Goal: Book appointment/travel/reservation

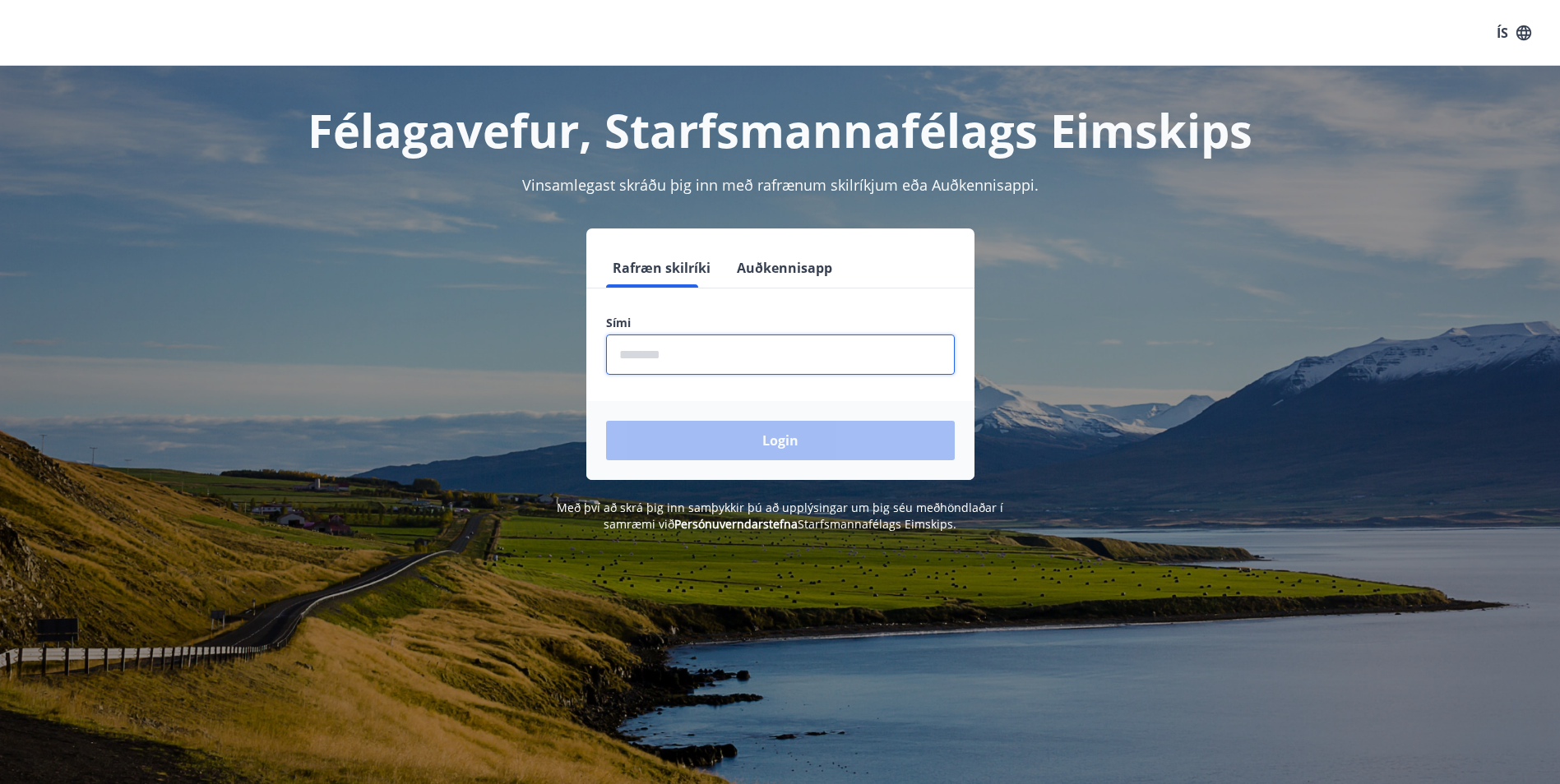
click at [643, 359] on input "phone" at bounding box center [780, 354] width 348 height 40
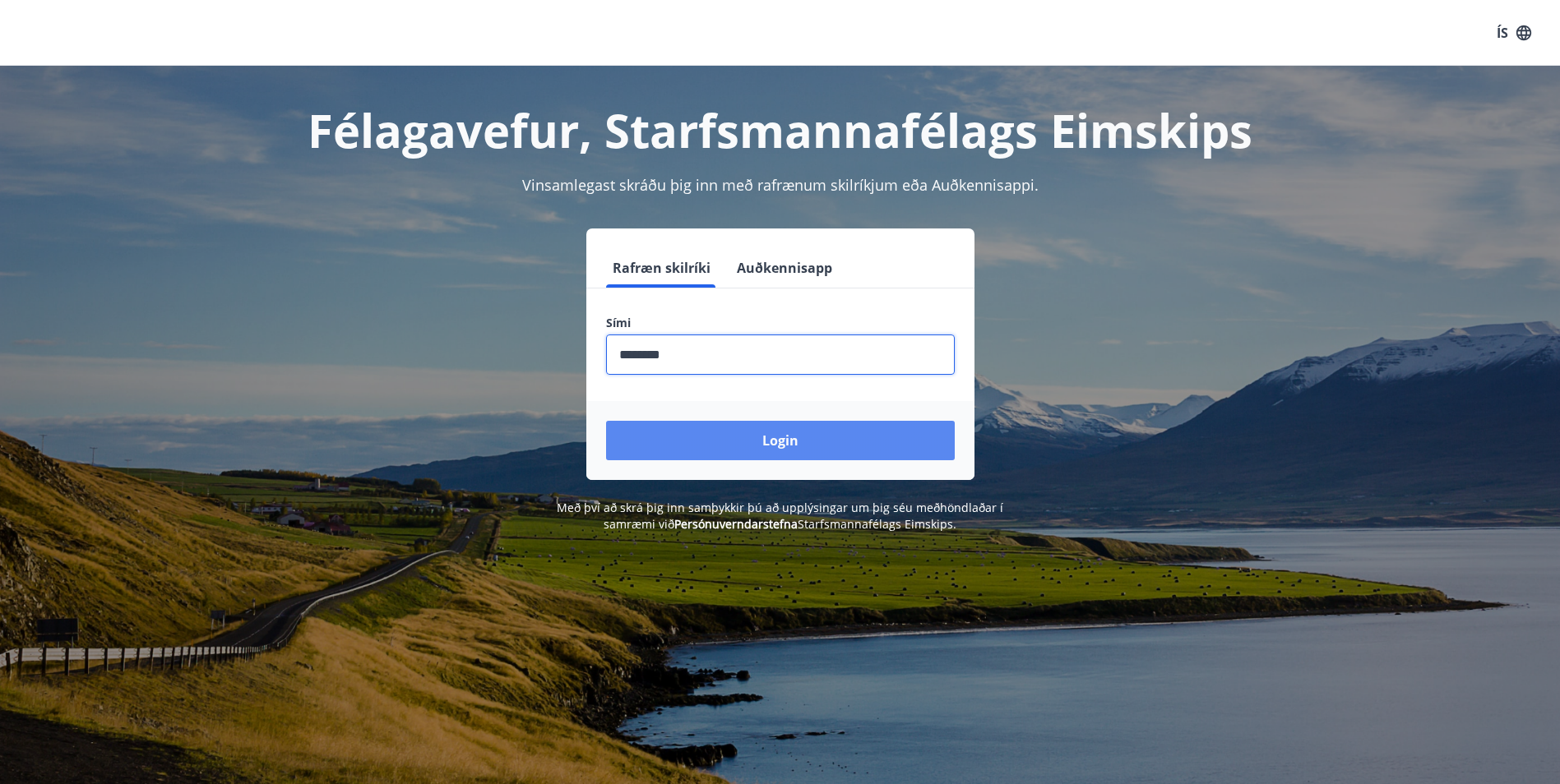
type input "********"
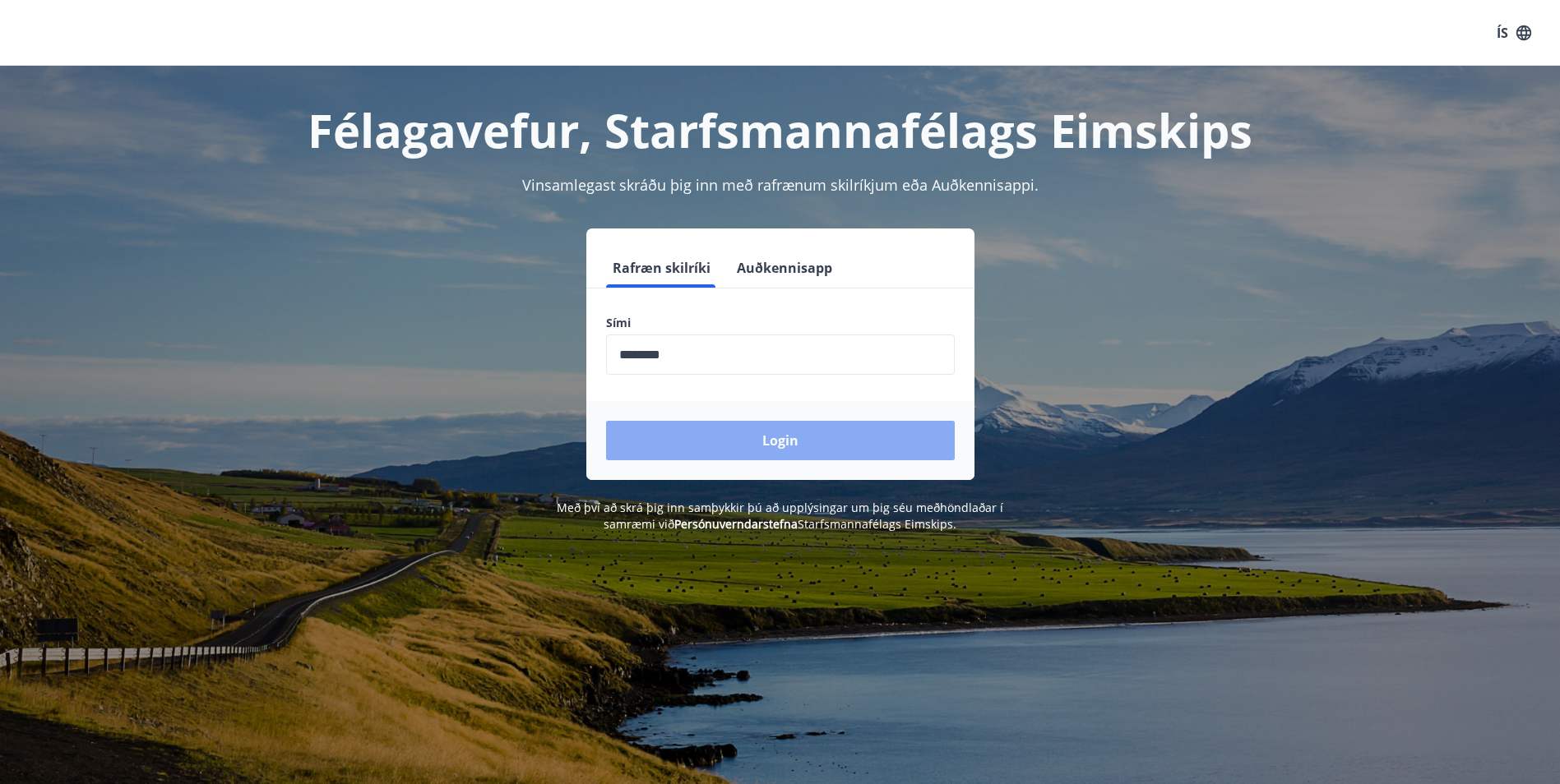
click at [688, 433] on button "Login" at bounding box center [780, 441] width 348 height 40
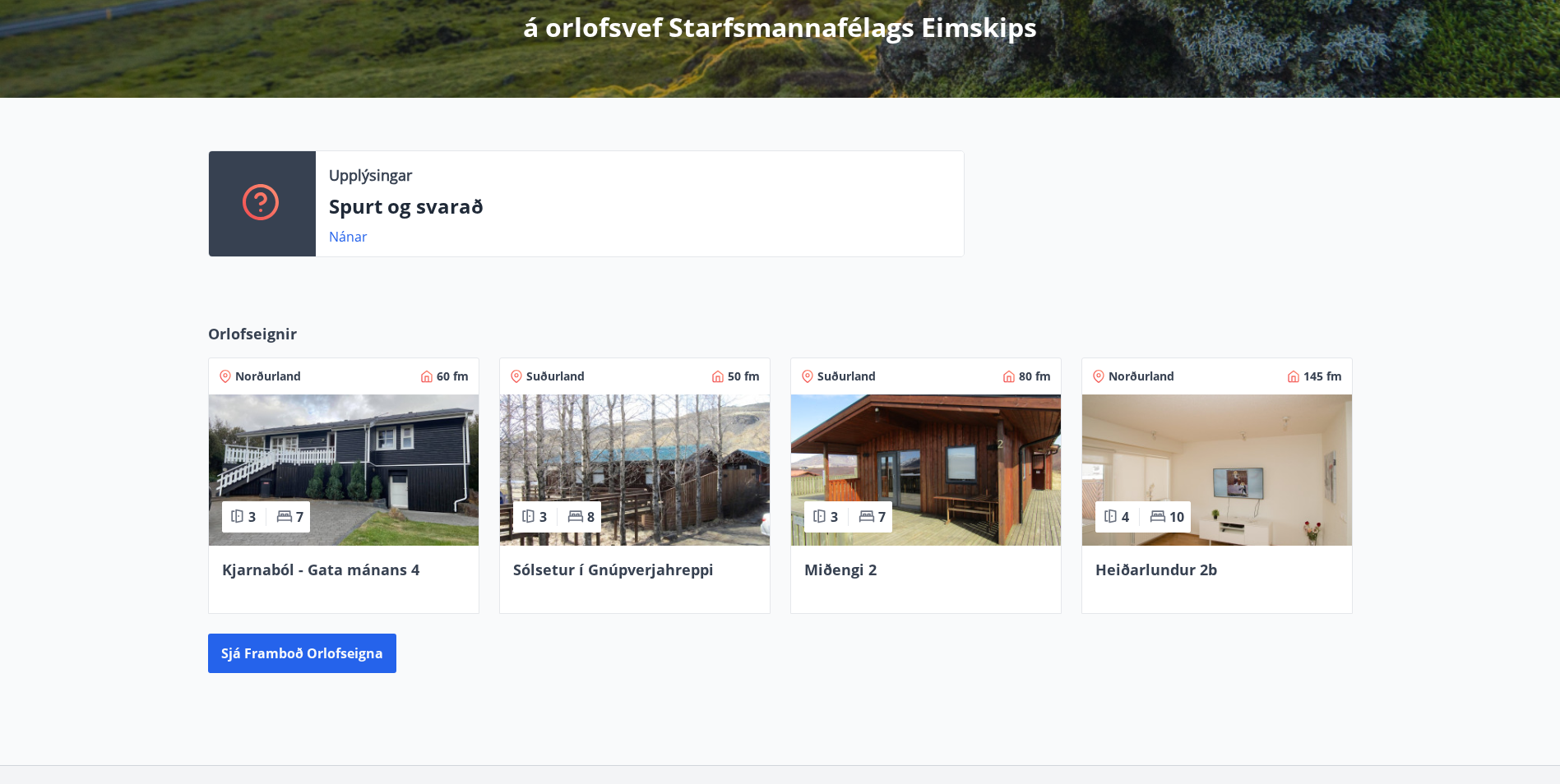
scroll to position [328, 0]
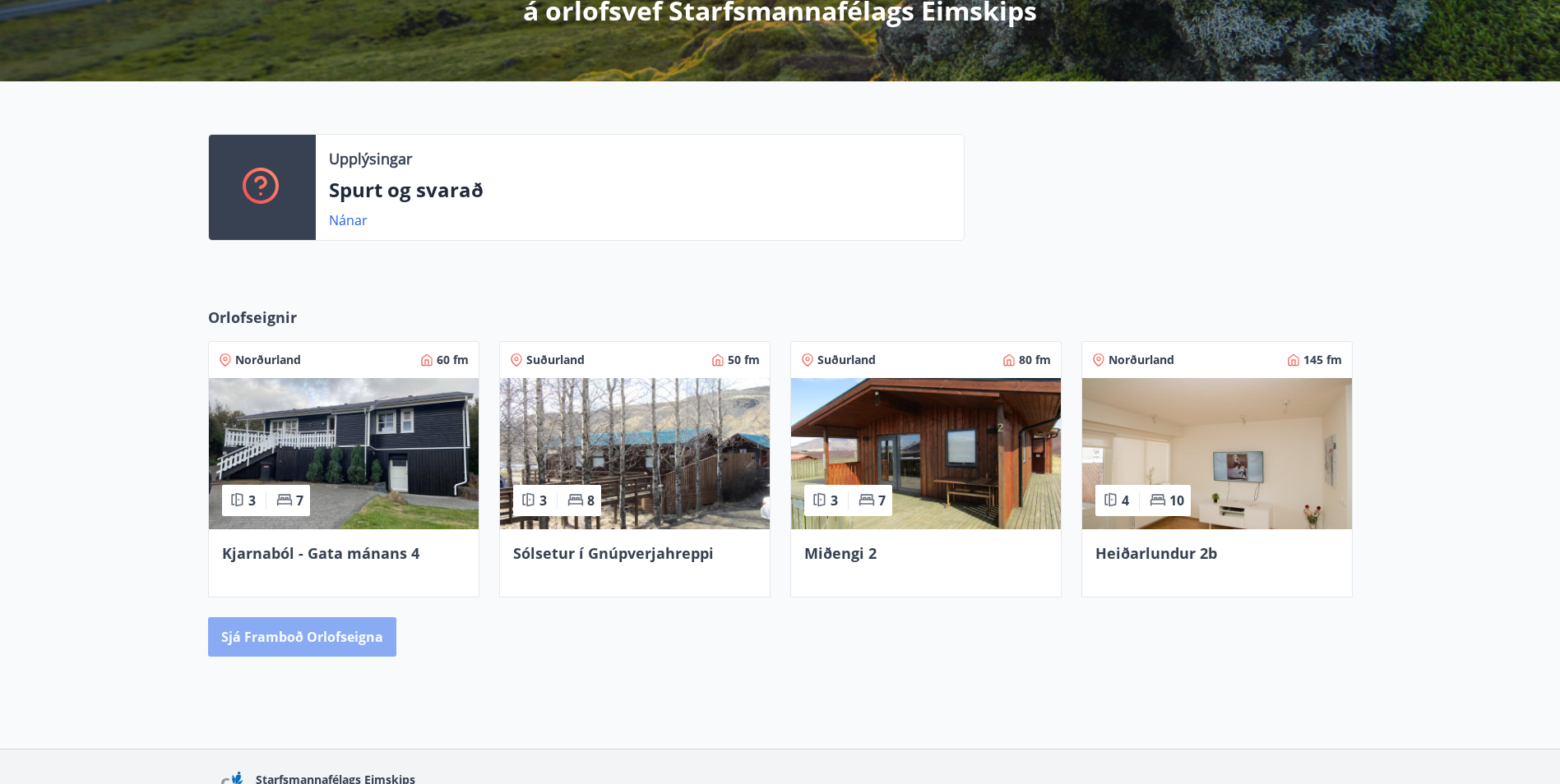
click at [370, 651] on button "Sjá framboð orlofseigna" at bounding box center [302, 637] width 188 height 40
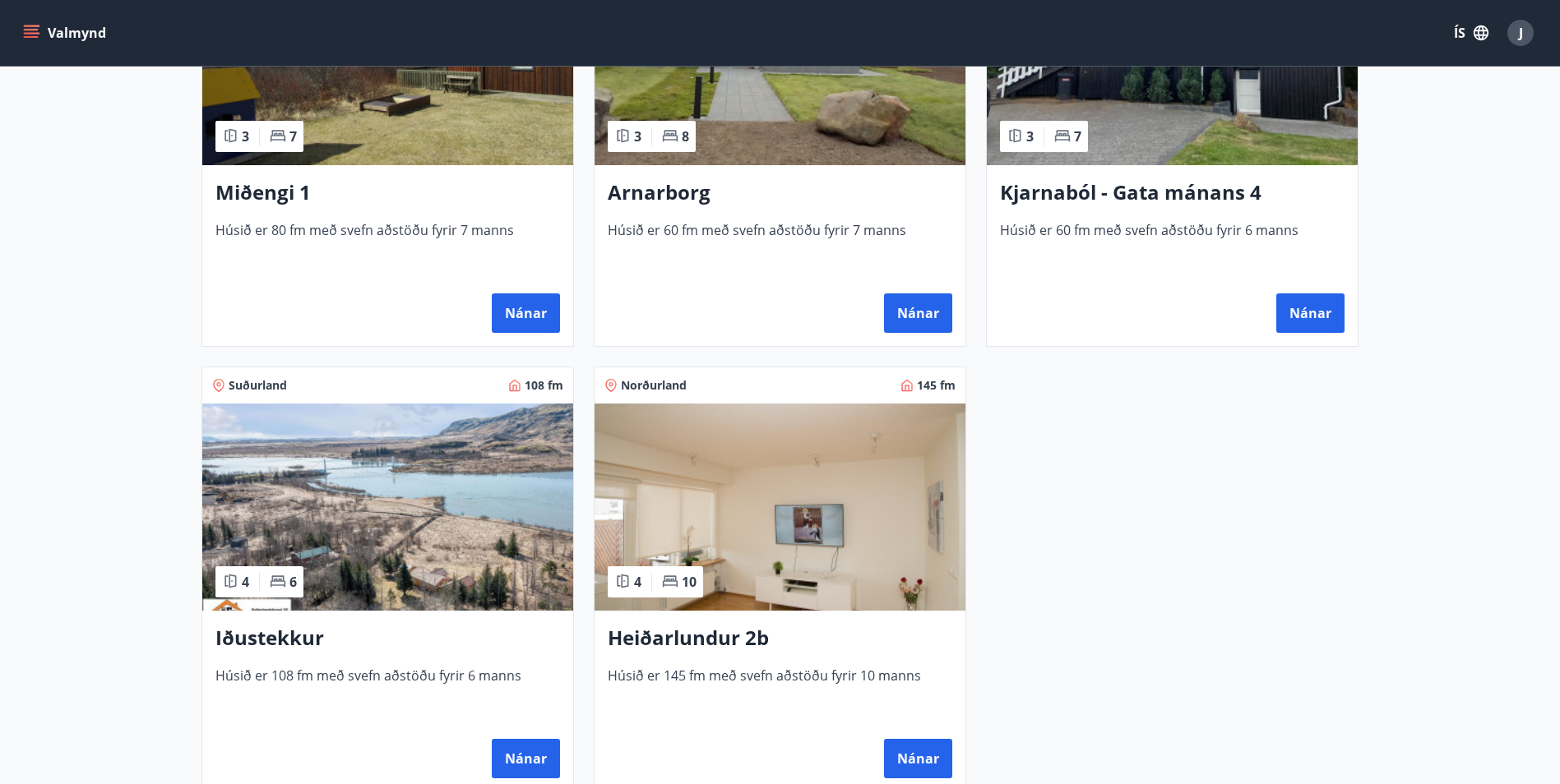
scroll to position [904, 0]
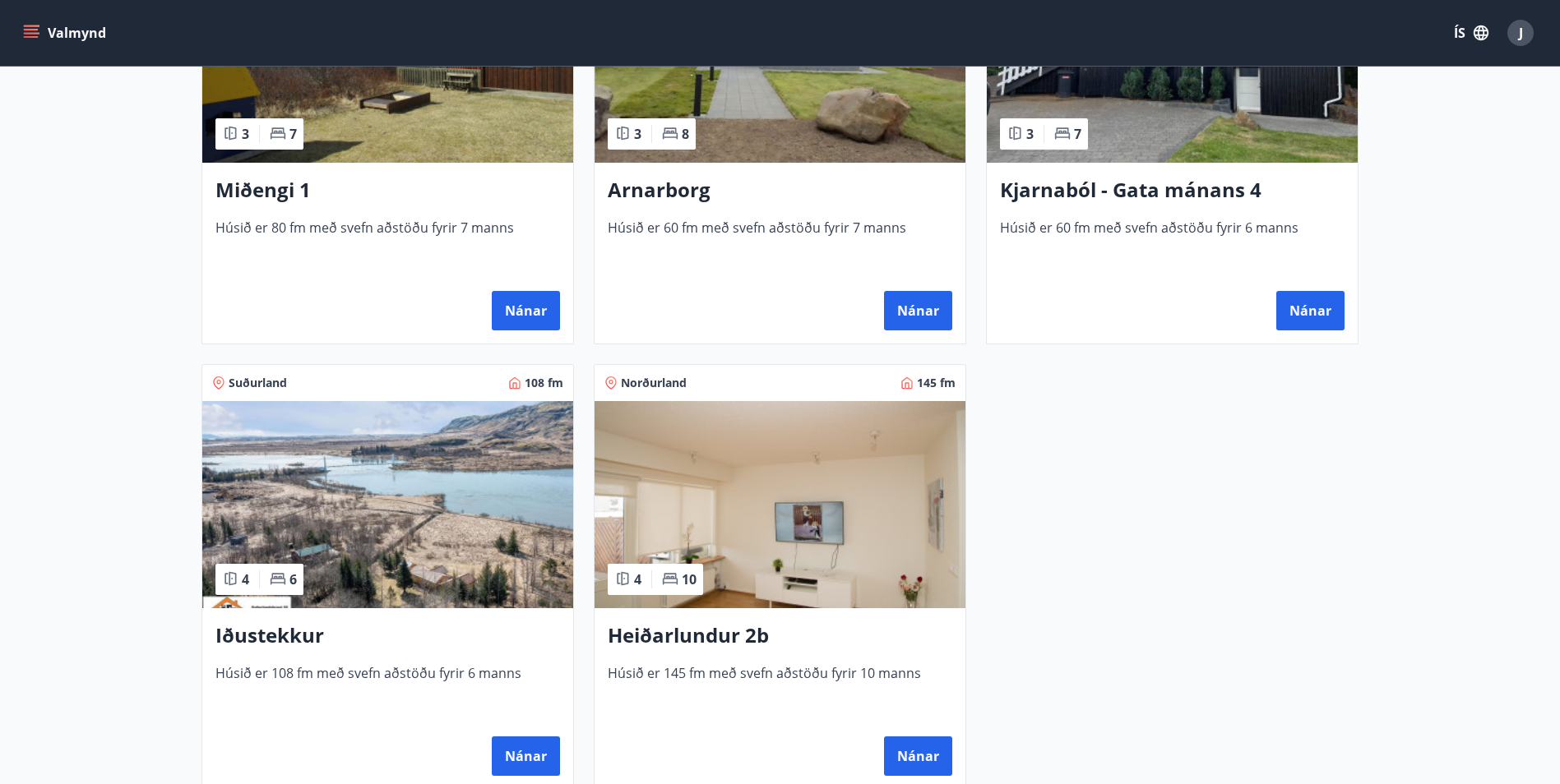
click at [289, 644] on h3 "Iðustekkur" at bounding box center [388, 636] width 345 height 29
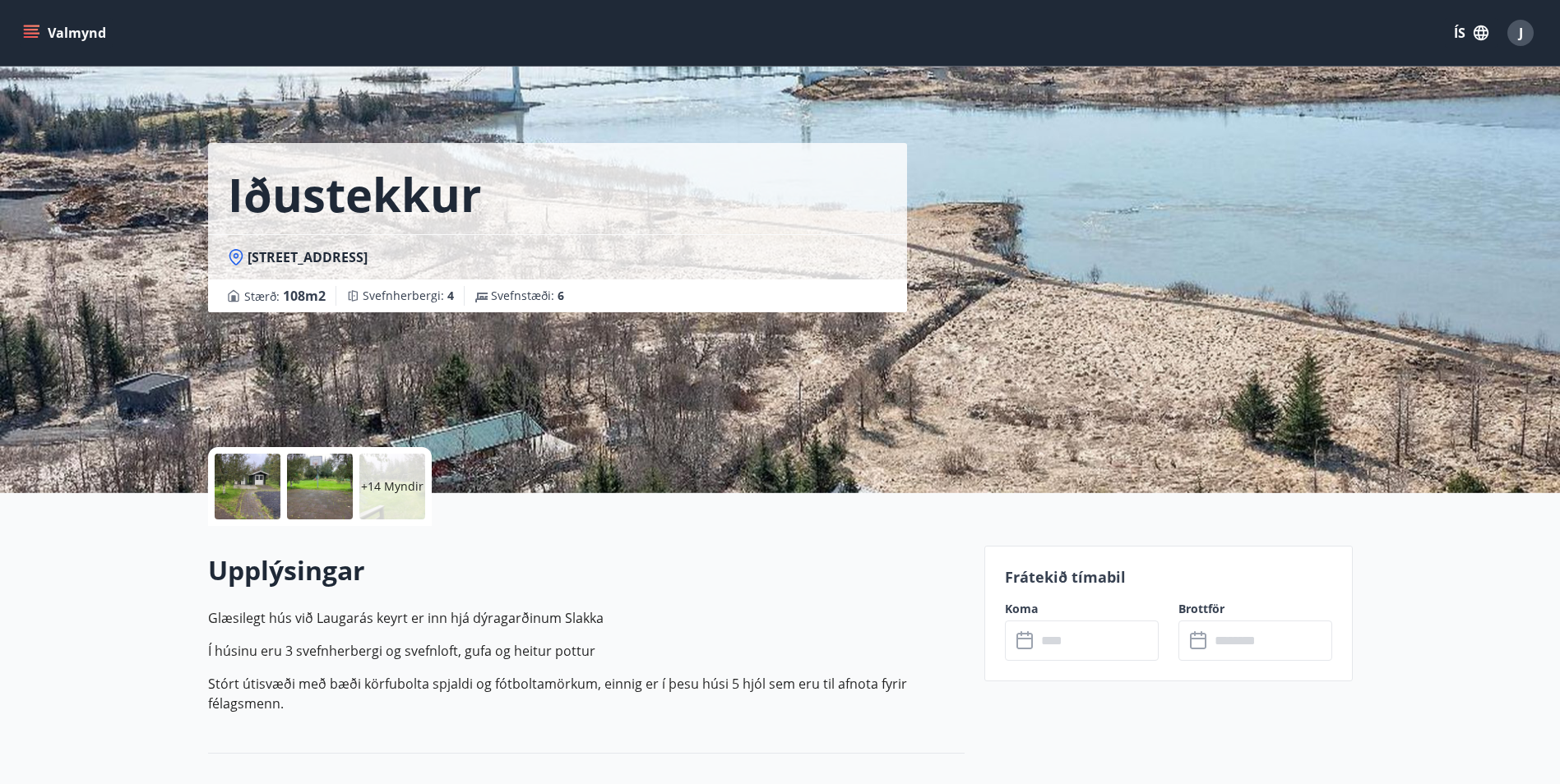
click at [401, 487] on p "+14 Myndir" at bounding box center [392, 486] width 63 height 16
click at [1102, 634] on input "text" at bounding box center [1097, 640] width 122 height 40
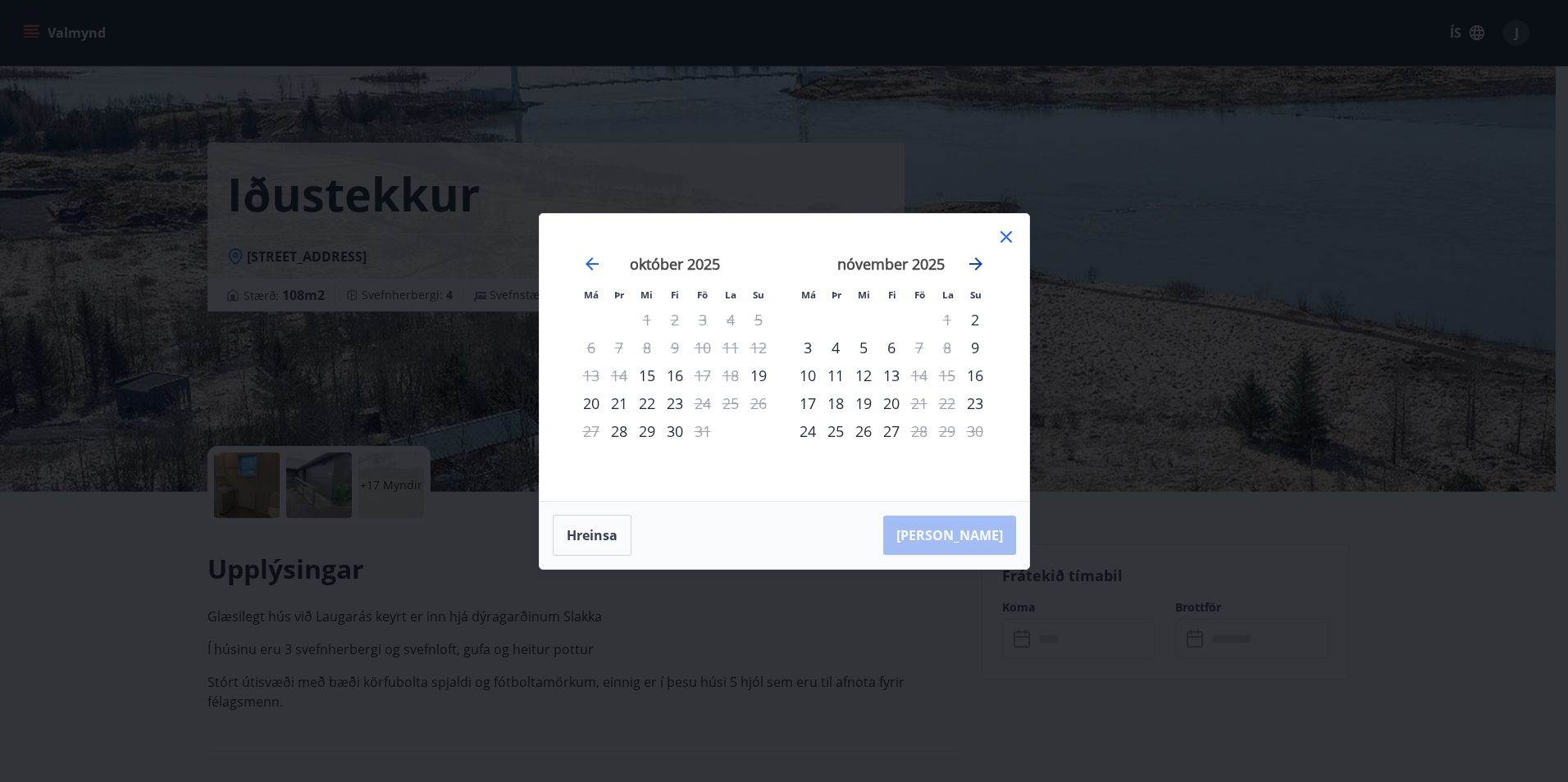
click at [978, 266] on icon "Move forward to switch to the next month." at bounding box center [975, 263] width 20 height 20
click at [921, 376] on div "16" at bounding box center [920, 376] width 28 height 28
click at [971, 376] on div "18" at bounding box center [975, 376] width 28 height 28
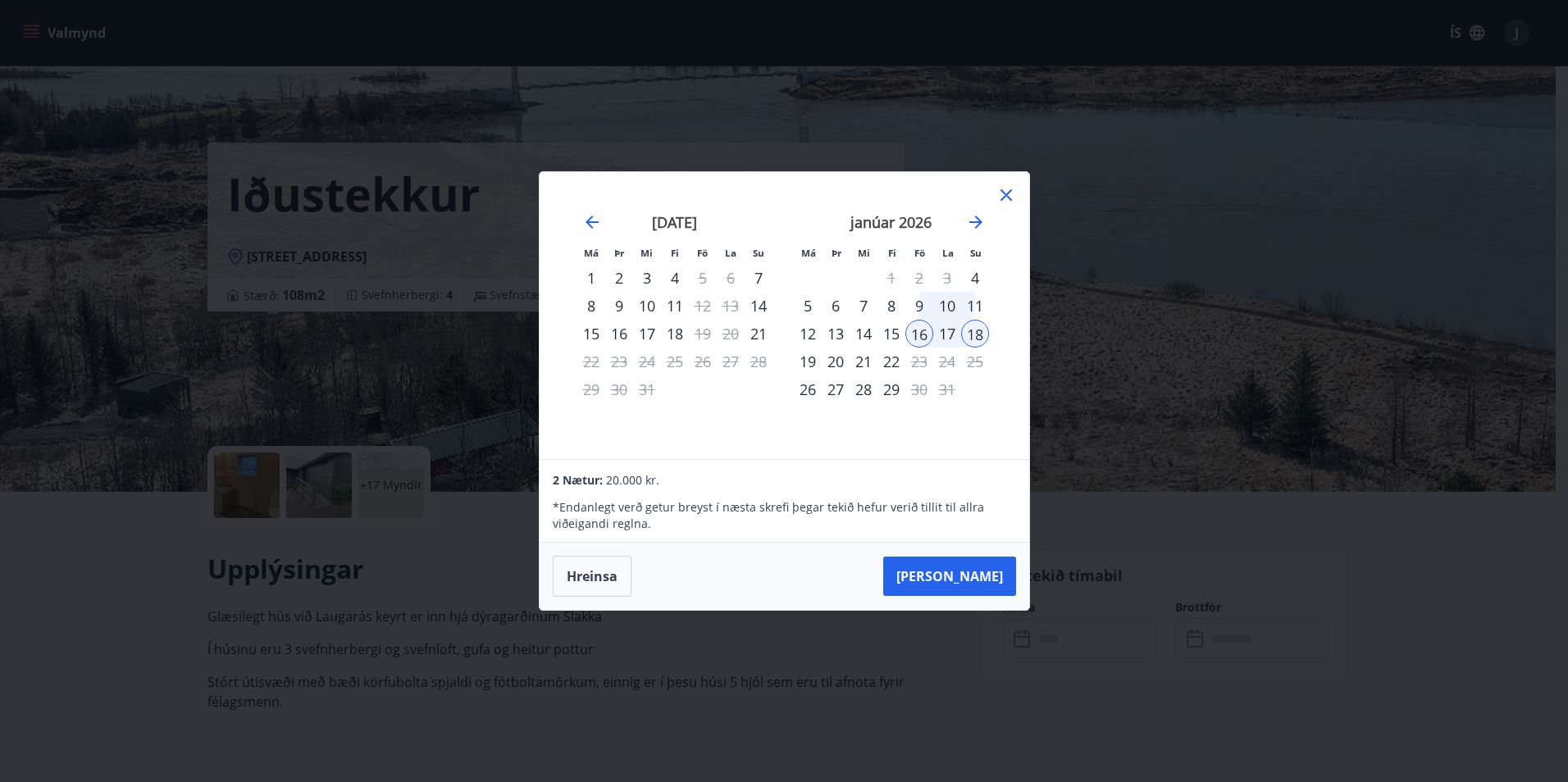
click at [359, 412] on div "Má Þr Mi Fi Fö La Su Má Þr Mi Fi Fö La Su nóvember 2025 1 2 3 4 5 6 7 8 9 10 11…" at bounding box center [784, 391] width 1568 height 782
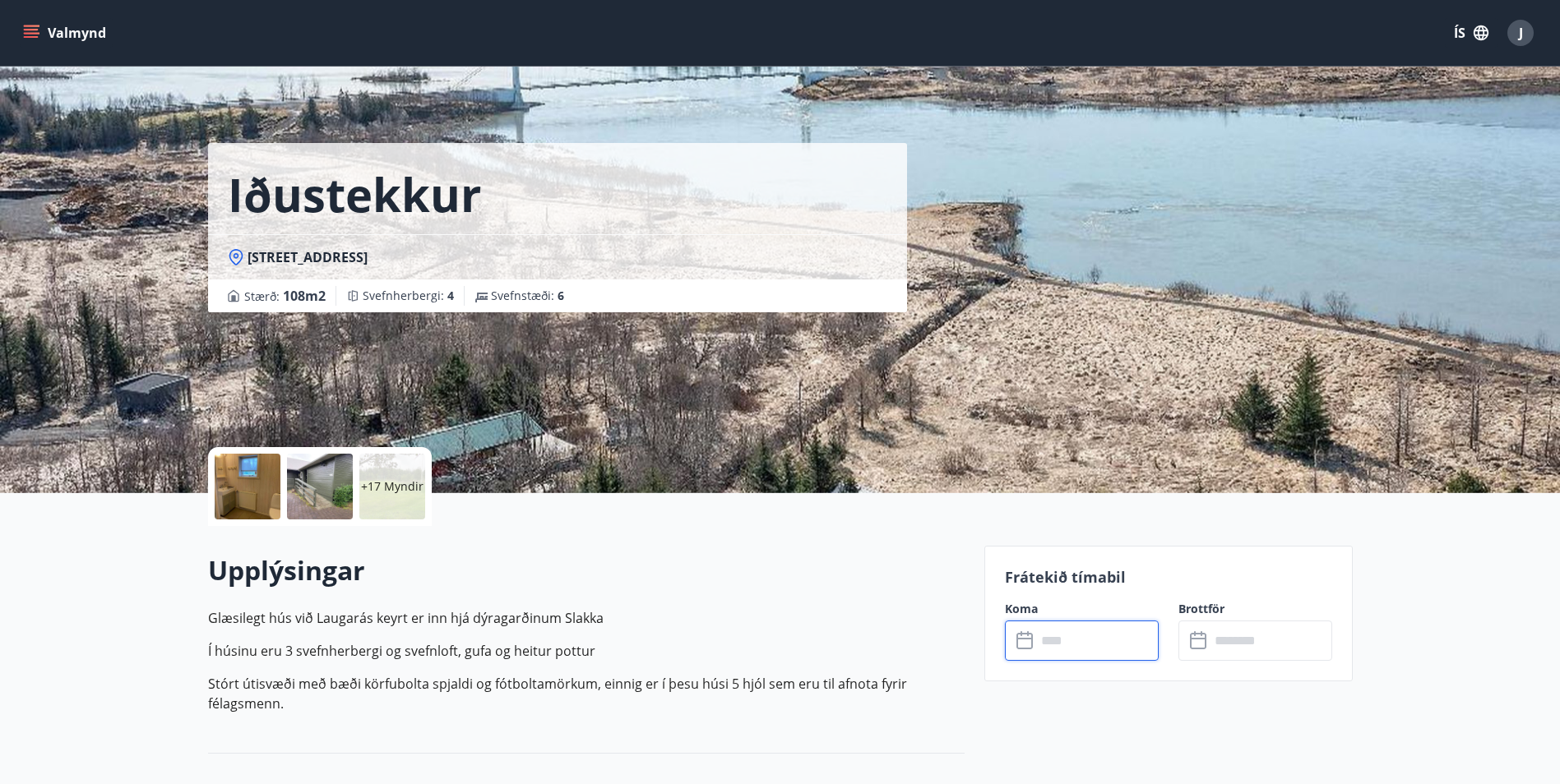
click at [1115, 641] on input "text" at bounding box center [1097, 640] width 122 height 40
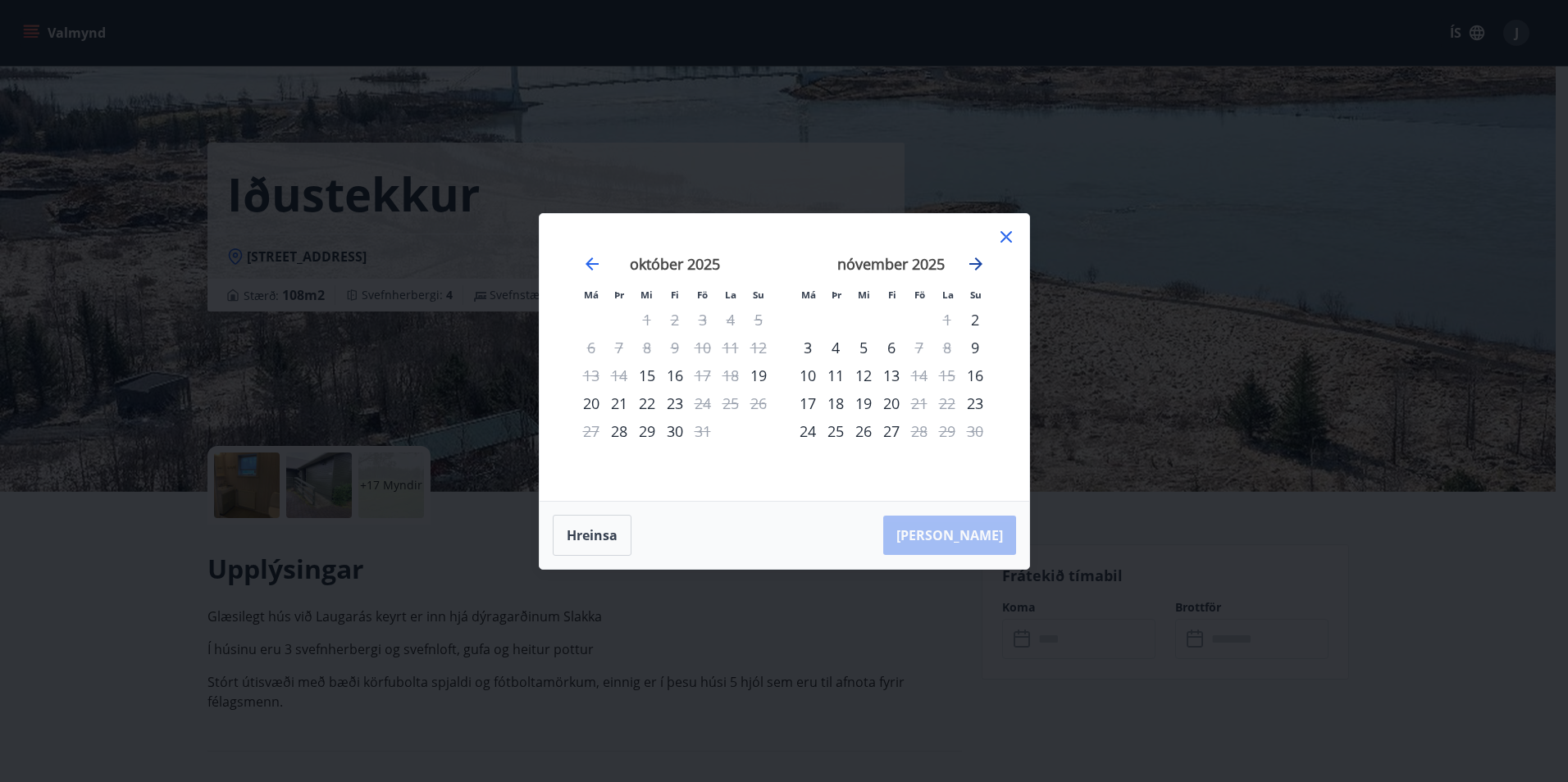
click at [984, 257] on icon "Move forward to switch to the next month." at bounding box center [975, 263] width 20 height 20
